Goal: Find specific page/section: Find specific page/section

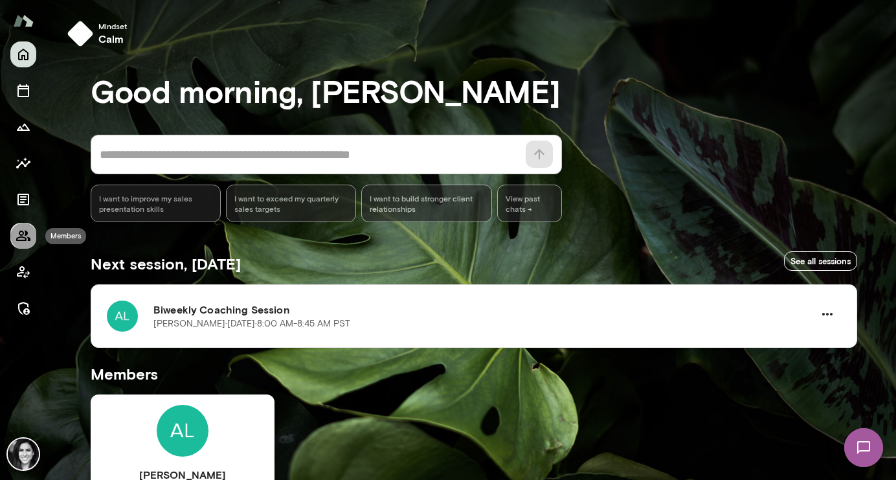
click at [21, 229] on icon "Members" at bounding box center [24, 236] width 16 height 16
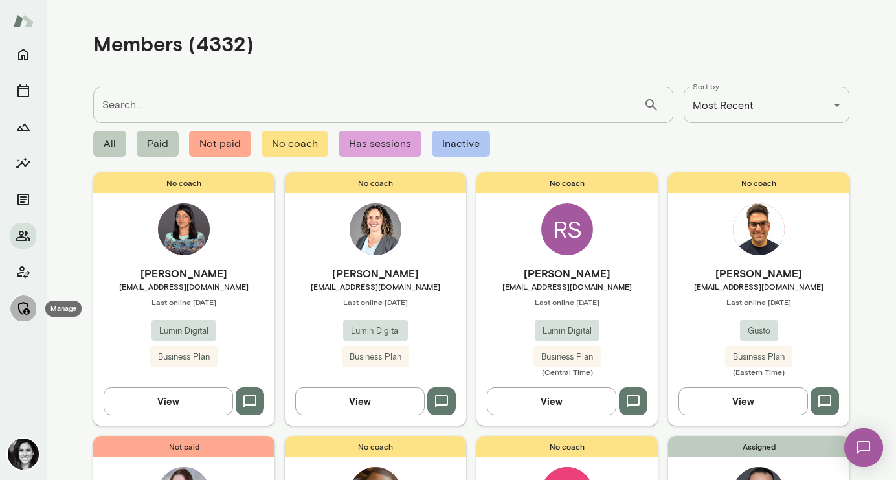
click at [28, 303] on icon "Manage" at bounding box center [24, 308] width 16 height 16
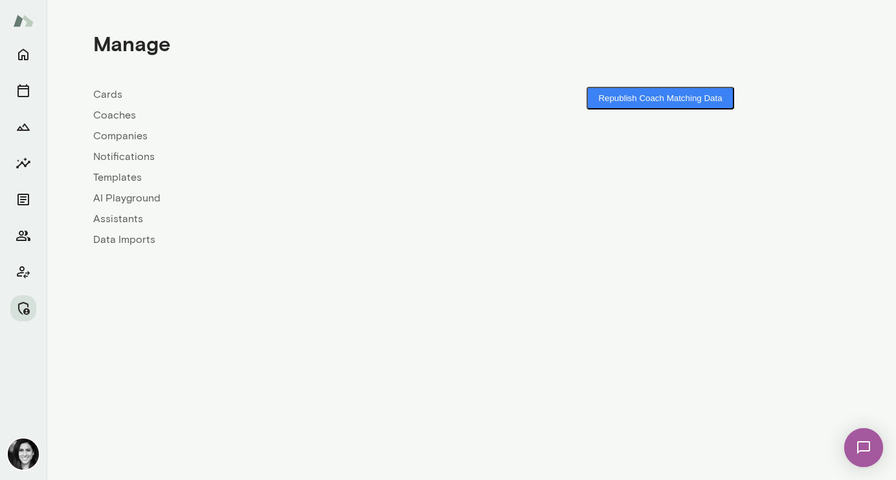
click at [127, 119] on link "Coaches" at bounding box center [282, 115] width 378 height 16
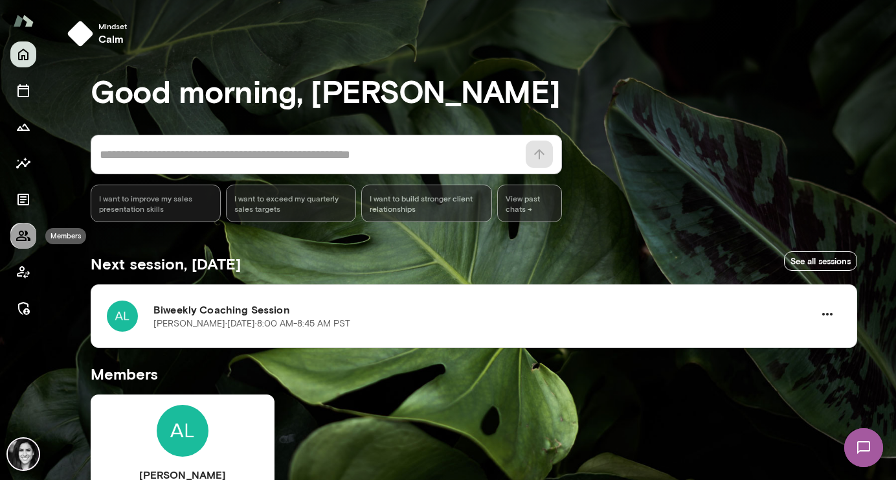
click at [17, 236] on icon "Members" at bounding box center [24, 236] width 16 height 16
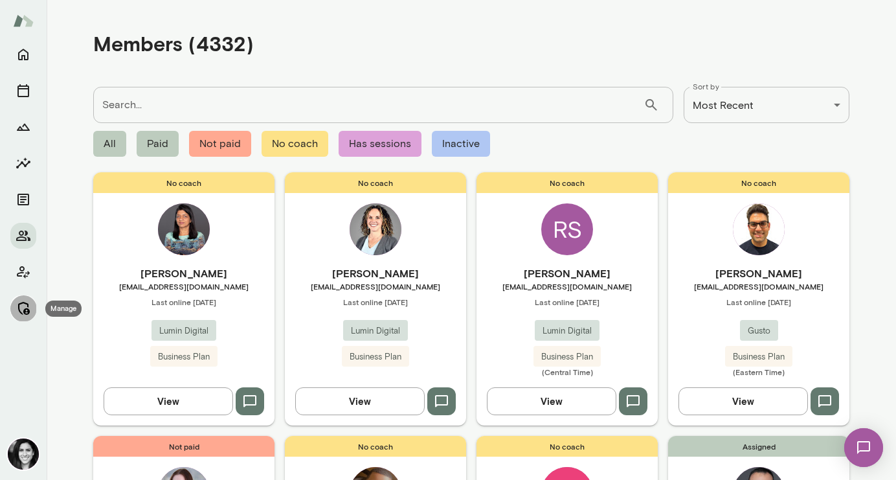
click at [22, 301] on icon "Manage" at bounding box center [24, 308] width 16 height 16
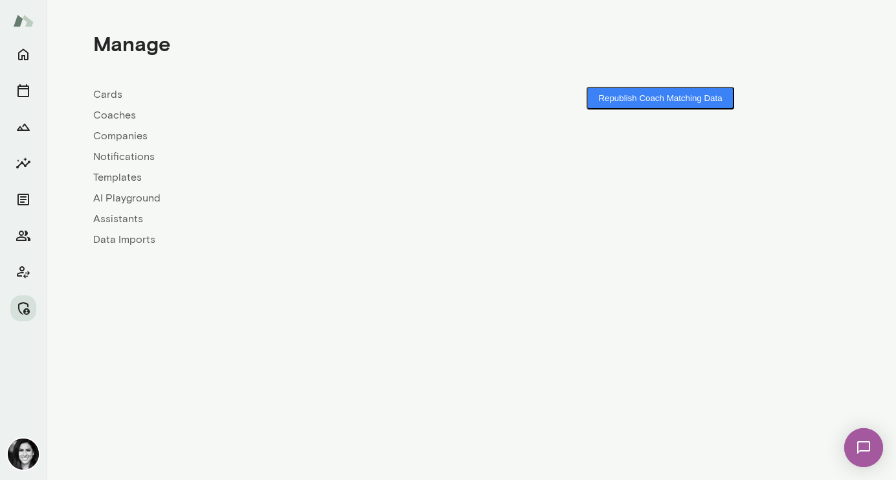
click at [124, 115] on link "Coaches" at bounding box center [282, 115] width 378 height 16
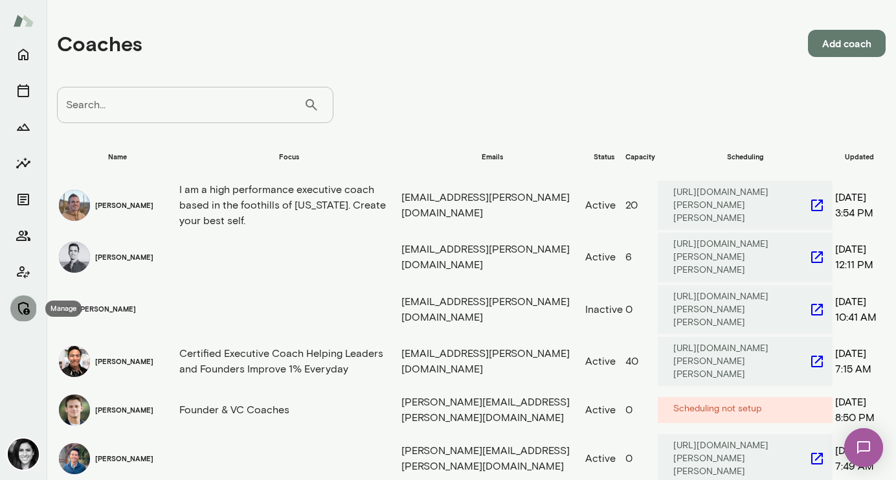
click at [27, 309] on icon "Manage" at bounding box center [24, 308] width 12 height 13
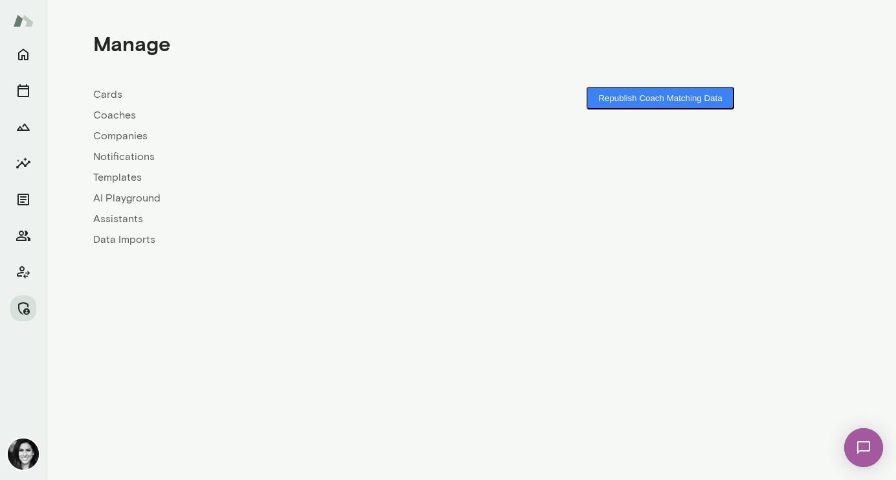
click at [121, 132] on link "Companies" at bounding box center [282, 136] width 378 height 16
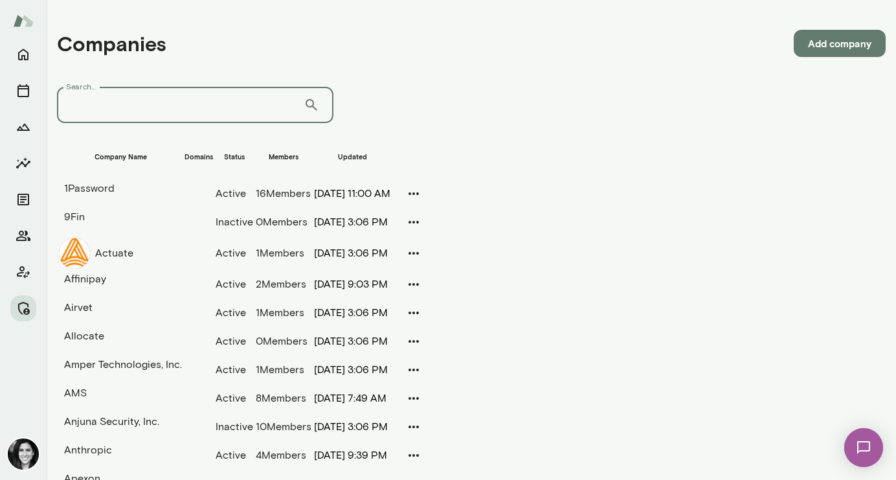
click at [133, 111] on input "Search..." at bounding box center [180, 105] width 247 height 36
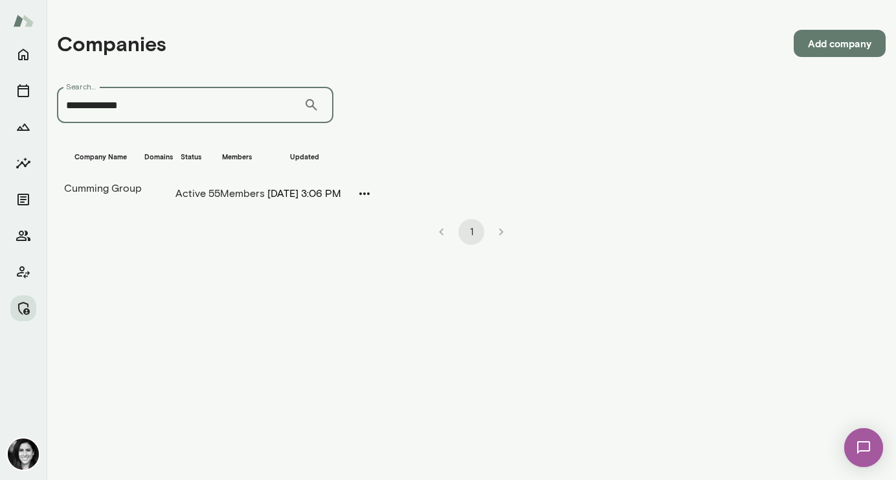
type input "**********"
click at [142, 180] on td "Cumming Group" at bounding box center [100, 188] width 84 height 17
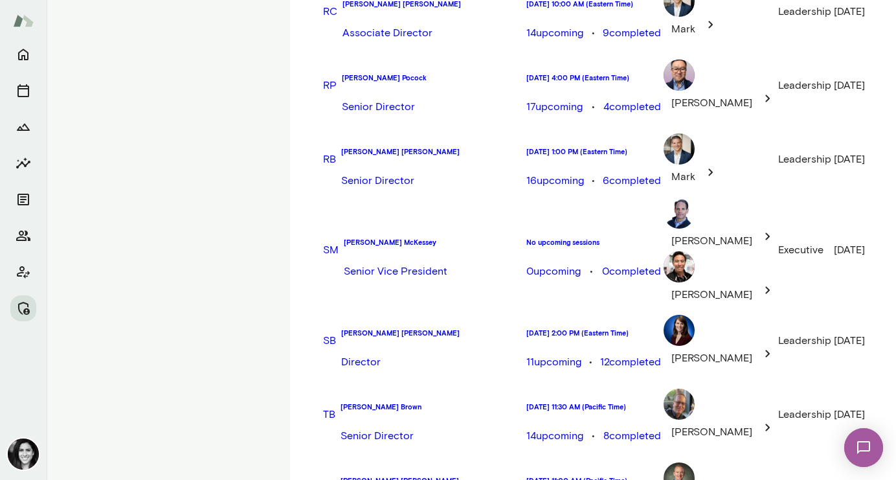
scroll to position [795, 0]
